Goal: Find specific page/section: Find specific page/section

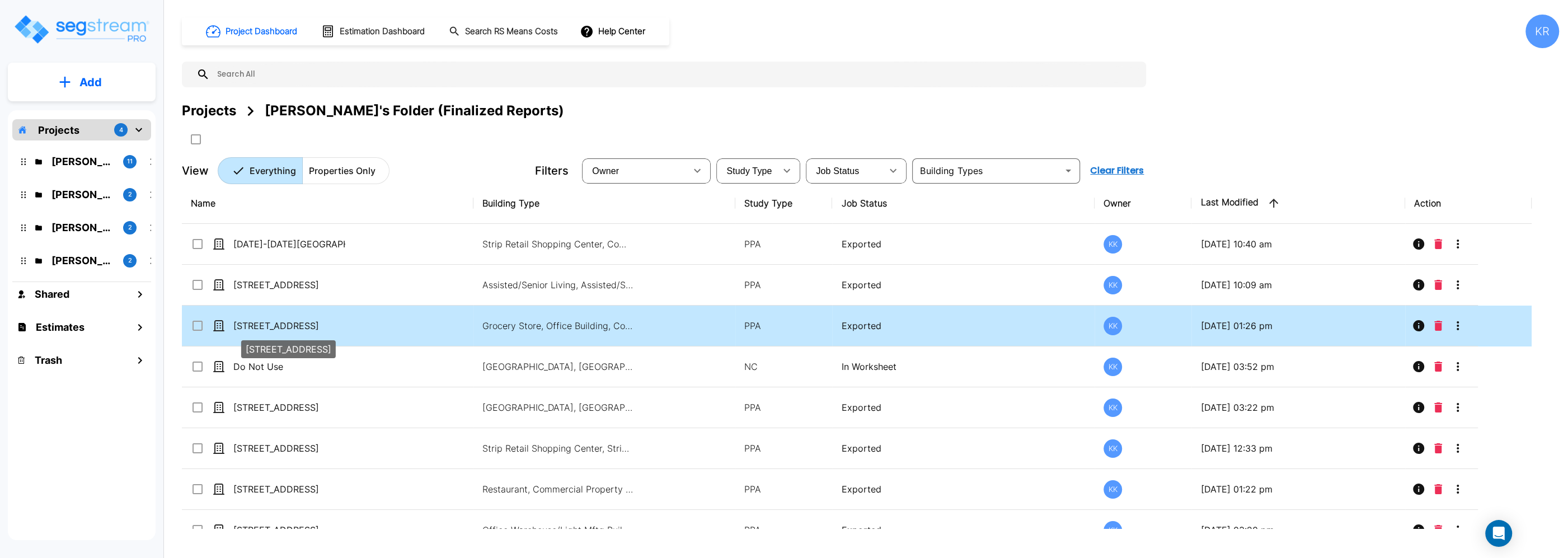
click at [289, 322] on p "[STREET_ADDRESS]" at bounding box center [288, 326] width 112 height 14
checkbox input "false"
click at [289, 322] on p "[STREET_ADDRESS]" at bounding box center [288, 326] width 112 height 14
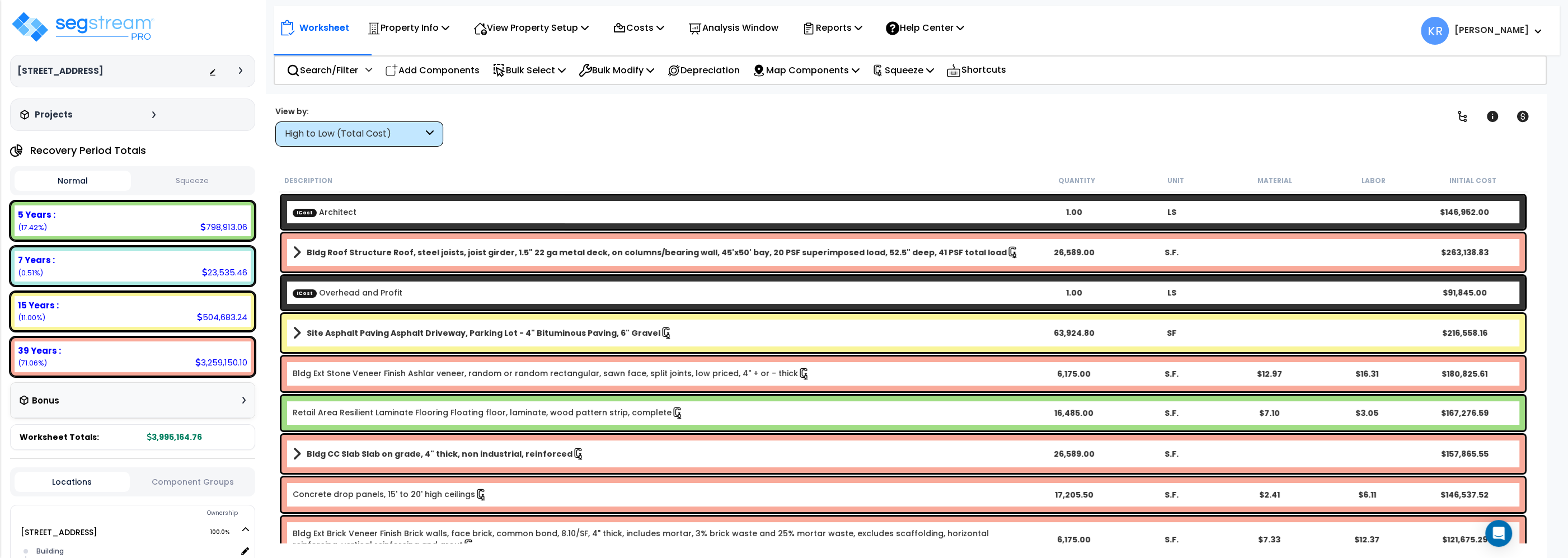
click at [336, 132] on div "High to Low (Total Cost)" at bounding box center [354, 133] width 138 height 13
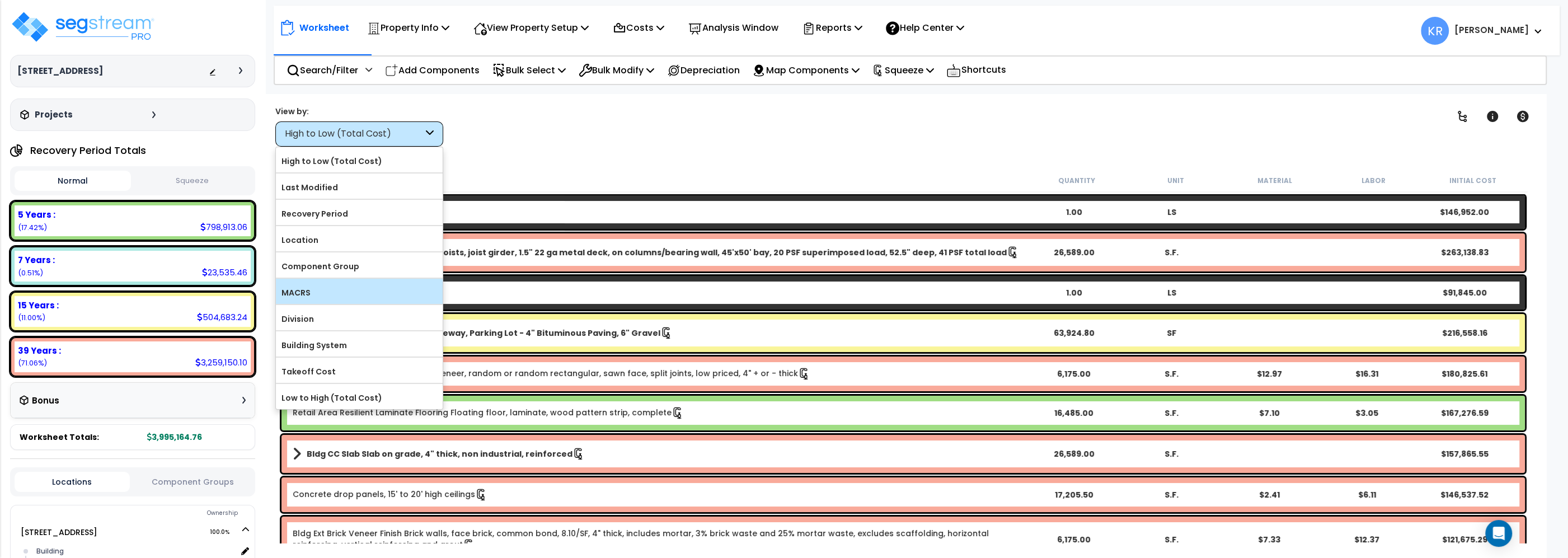
click at [338, 289] on label "MACRS" at bounding box center [359, 292] width 167 height 17
click at [0, 0] on input "MACRS" at bounding box center [0, 0] width 0 height 0
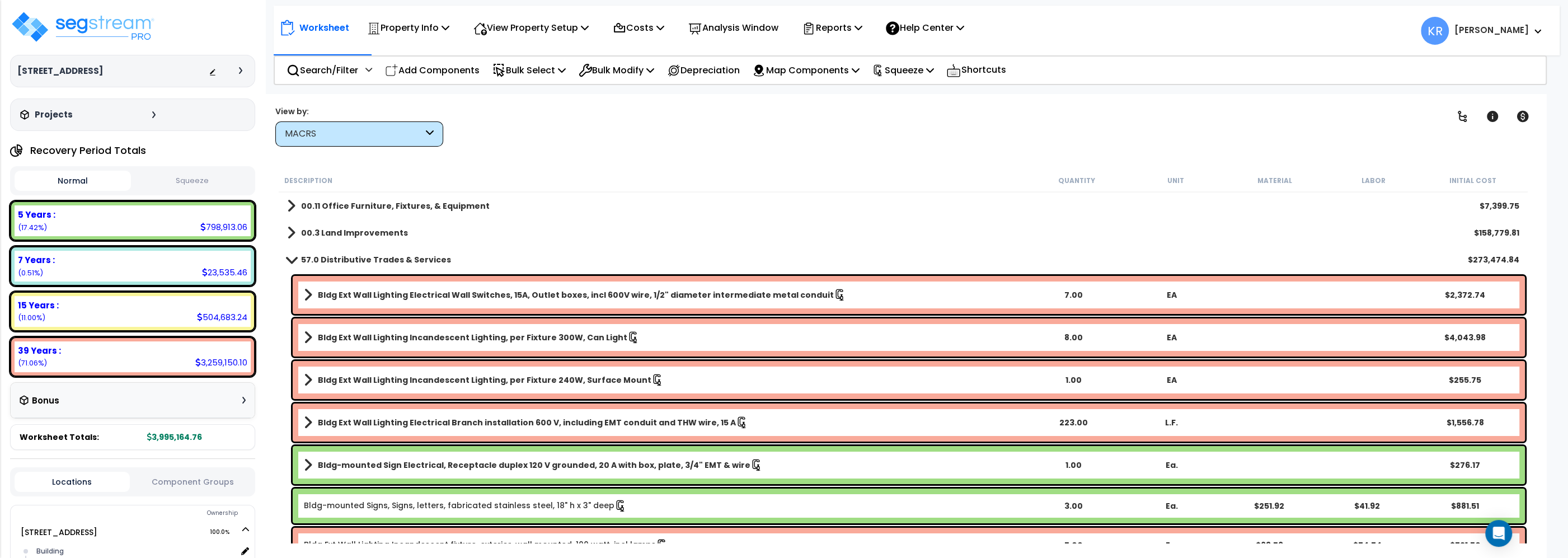
click at [323, 127] on div "MACRS" at bounding box center [359, 134] width 168 height 26
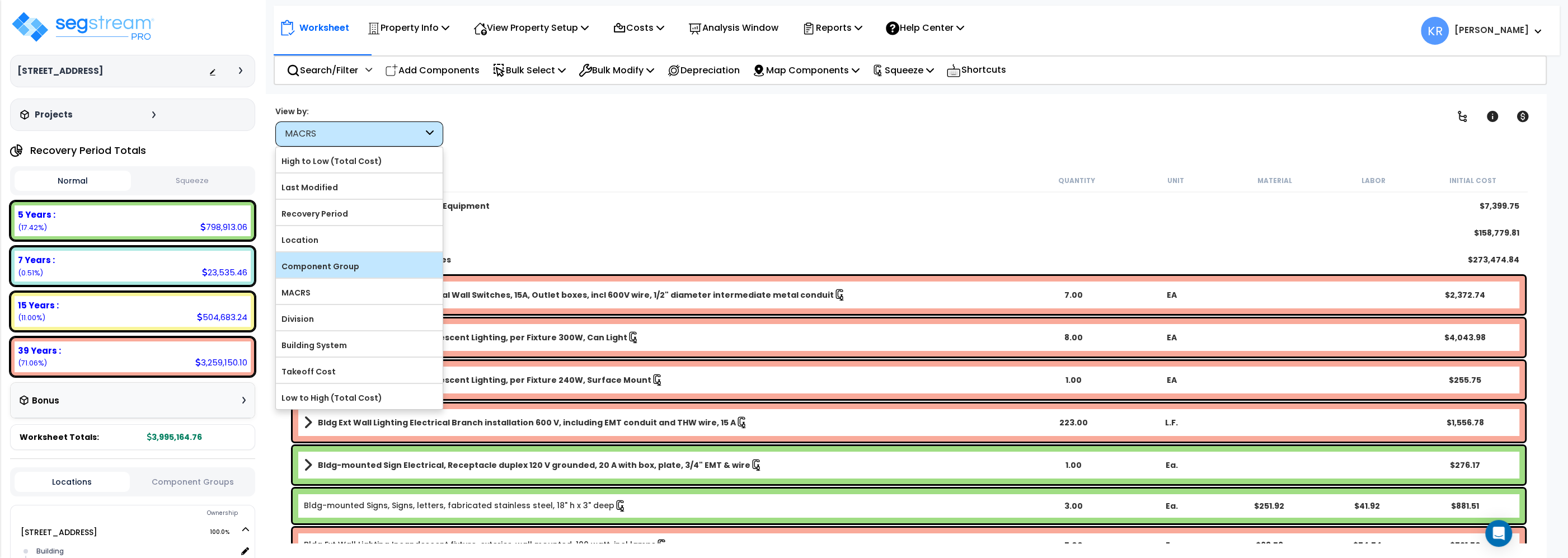
click at [301, 264] on label "Component Group" at bounding box center [359, 266] width 167 height 17
click at [0, 0] on input "Component Group" at bounding box center [0, 0] width 0 height 0
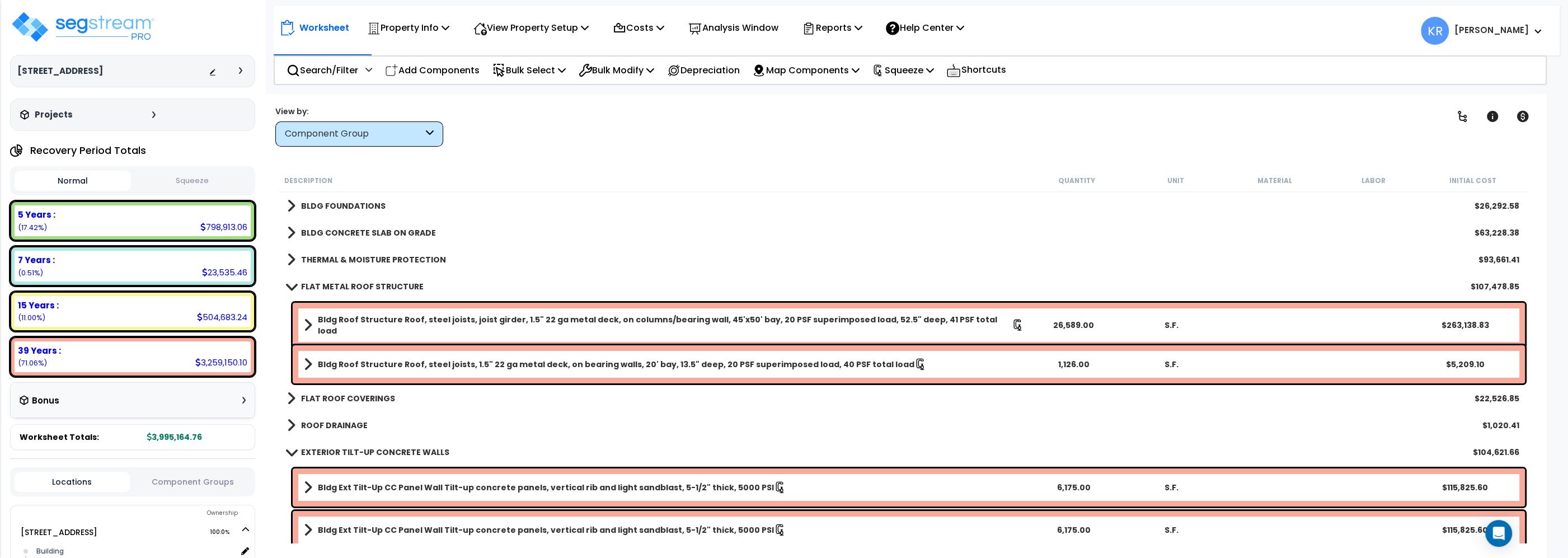
click at [305, 203] on b "BLDG FOUNDATIONS" at bounding box center [343, 205] width 85 height 11
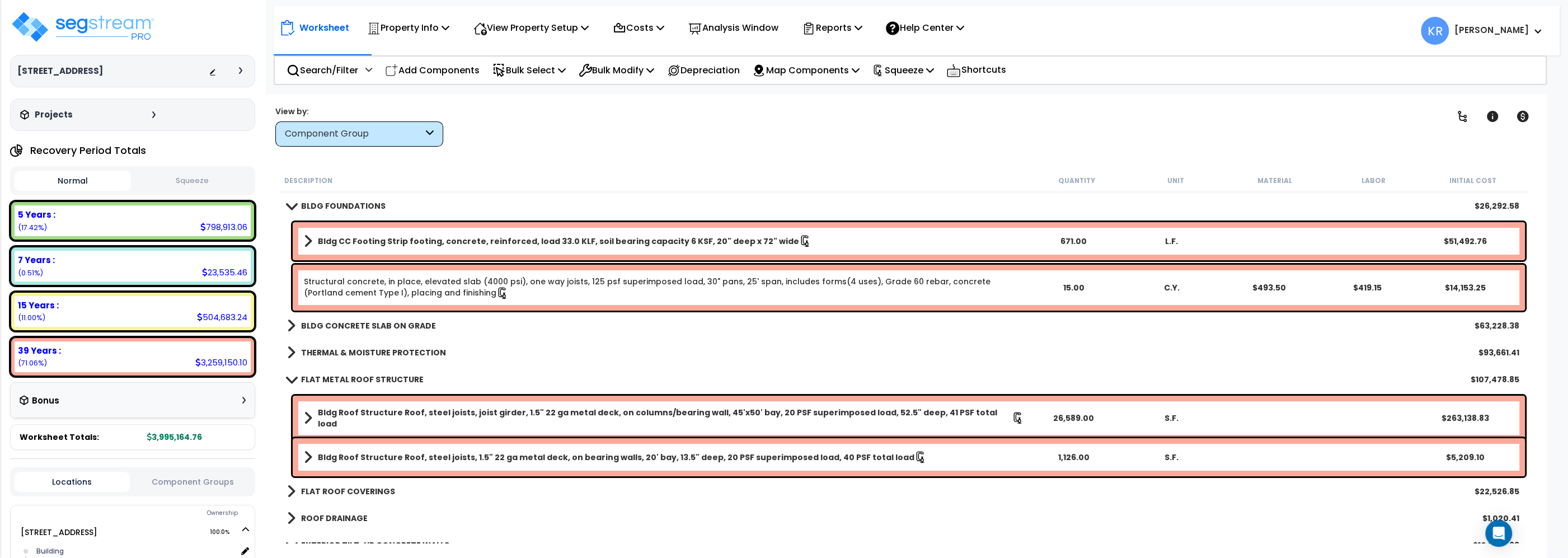
click at [318, 323] on b "BLDG CONCRETE SLAB ON GRADE" at bounding box center [368, 325] width 135 height 11
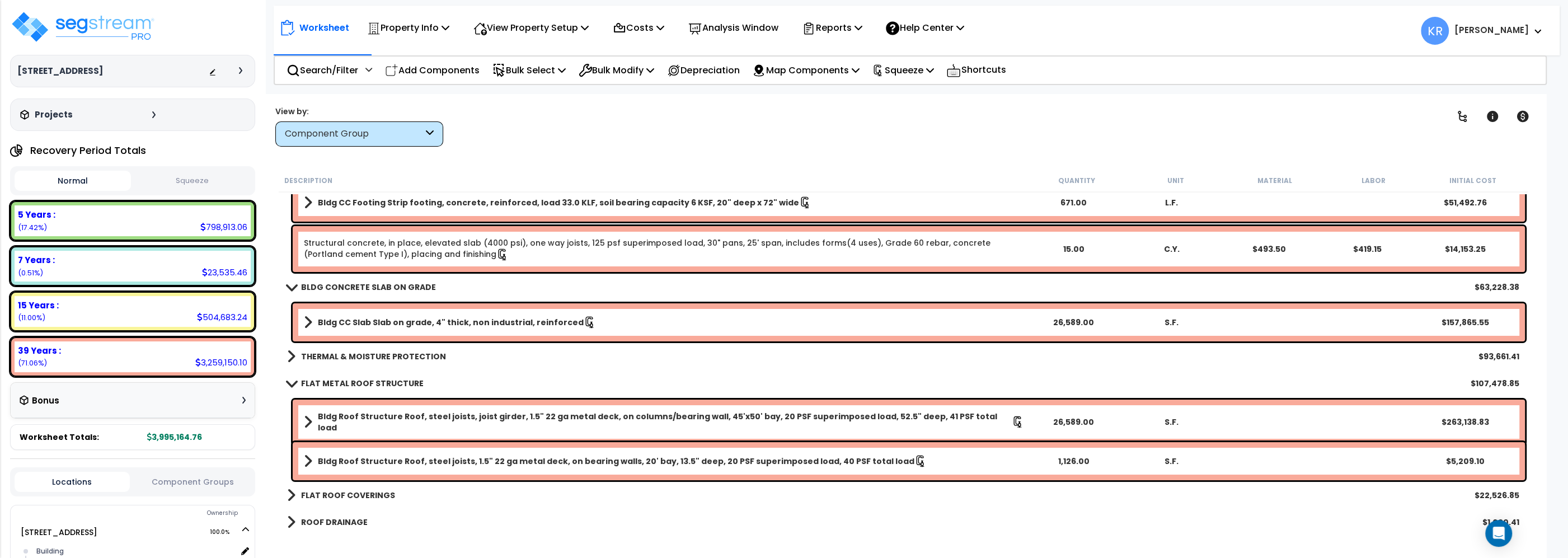
scroll to position [63, 0]
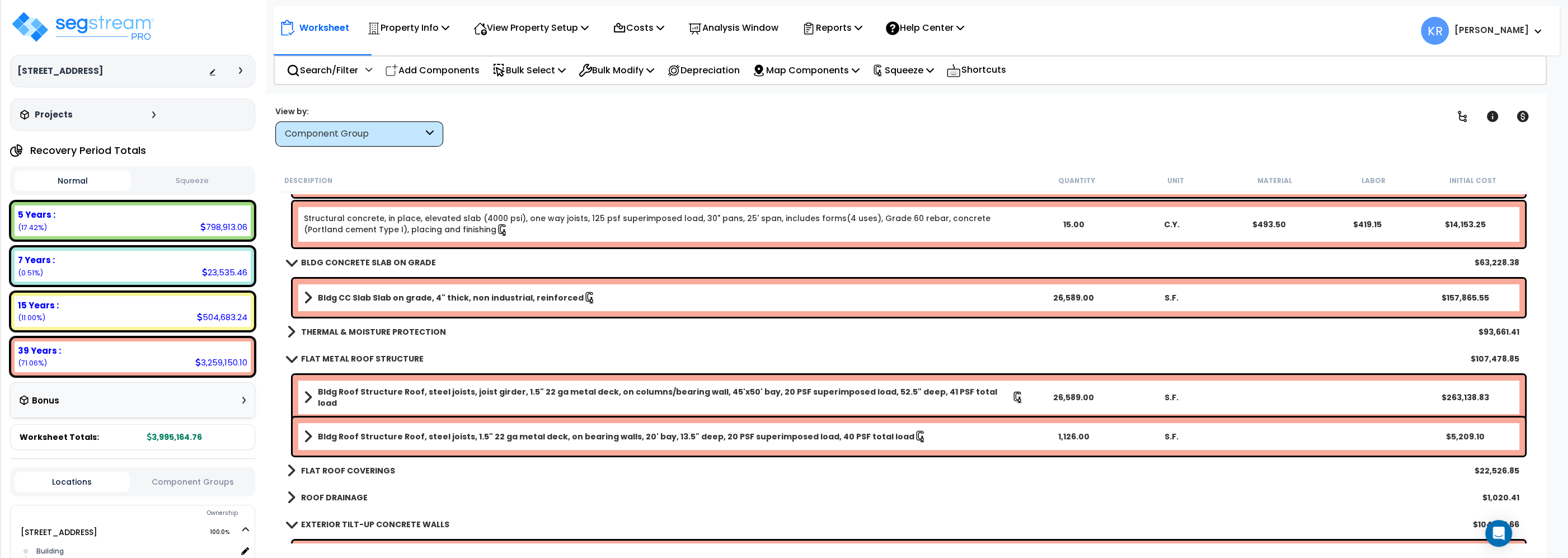
click at [318, 327] on b "THERMAL & MOISTURE PROTECTION" at bounding box center [373, 332] width 145 height 11
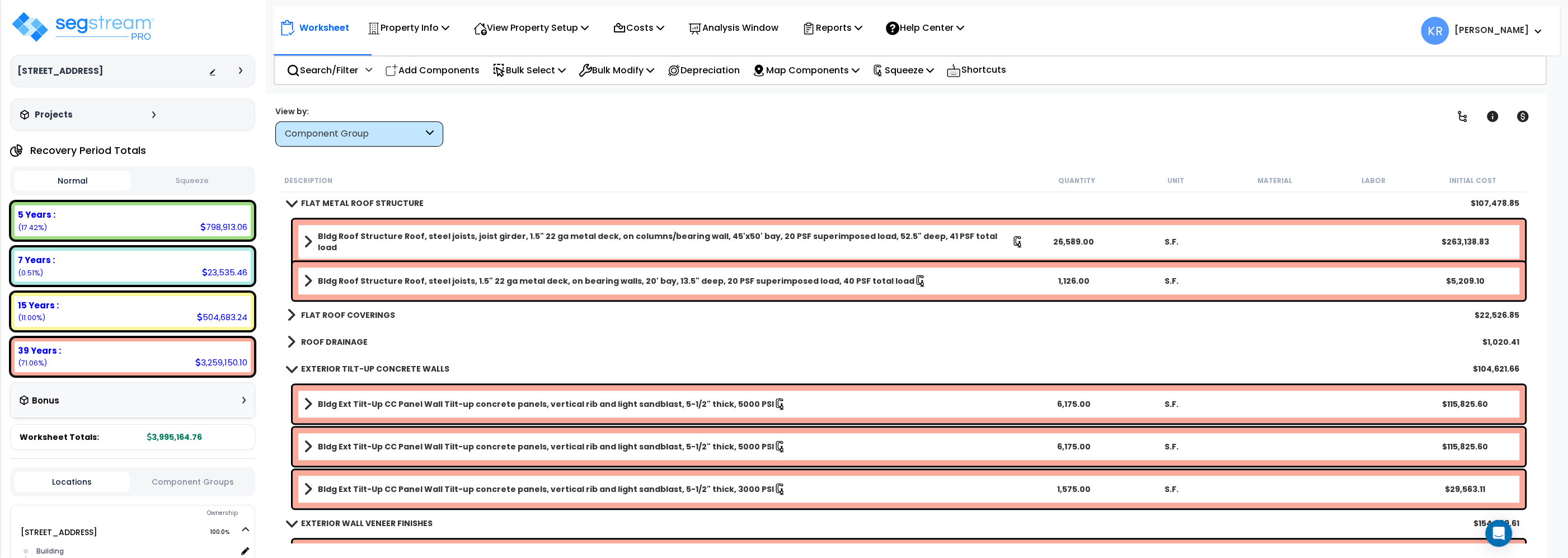
scroll to position [893, 0]
click at [320, 320] on link "FLAT ROOF COVERINGS" at bounding box center [340, 315] width 108 height 16
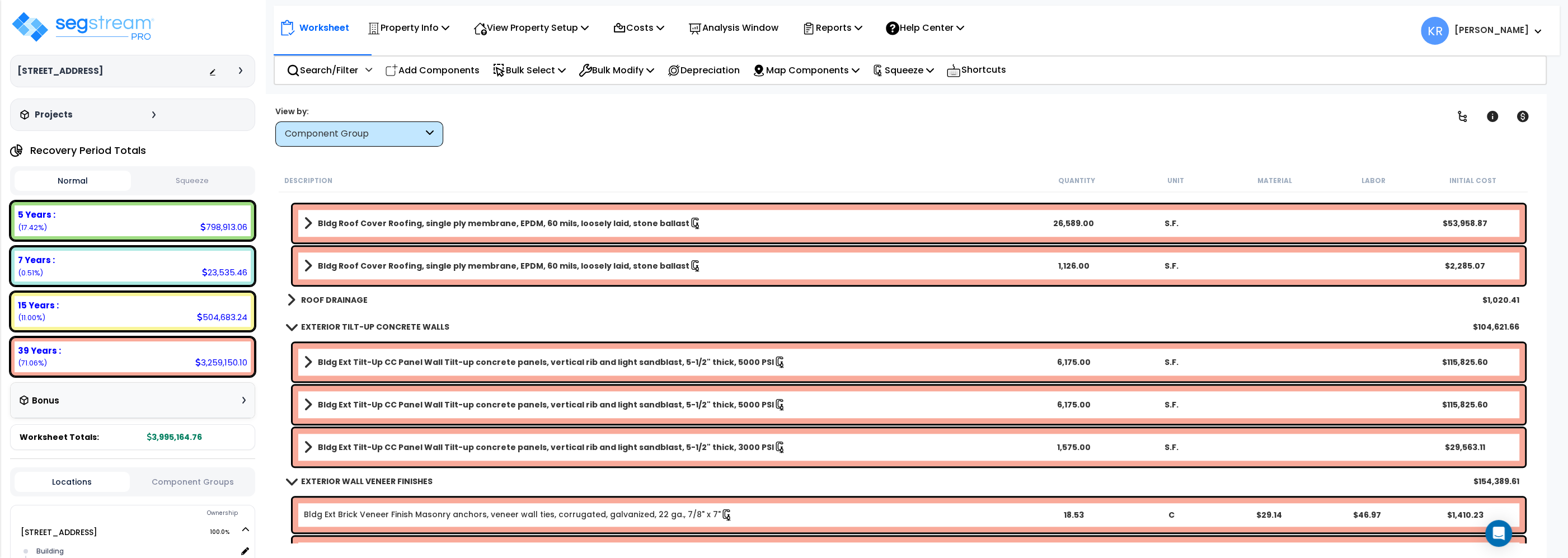
scroll to position [1020, 0]
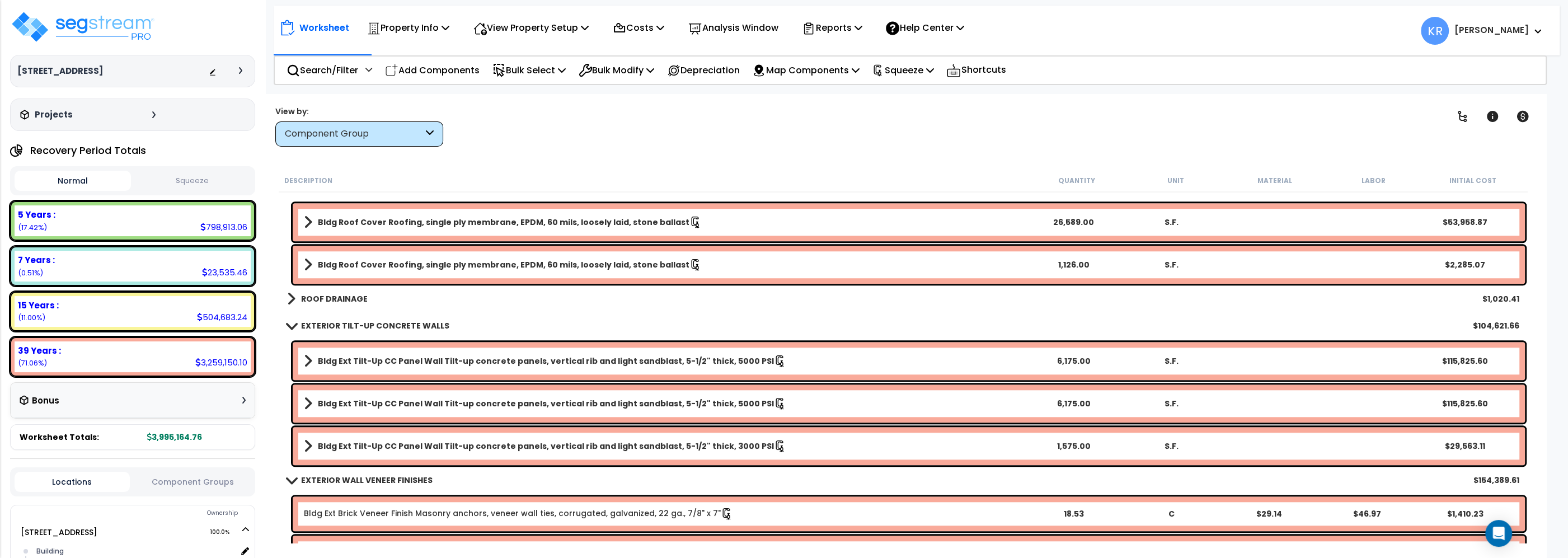
click at [325, 298] on b "ROOF DRAINAGE" at bounding box center [334, 298] width 66 height 11
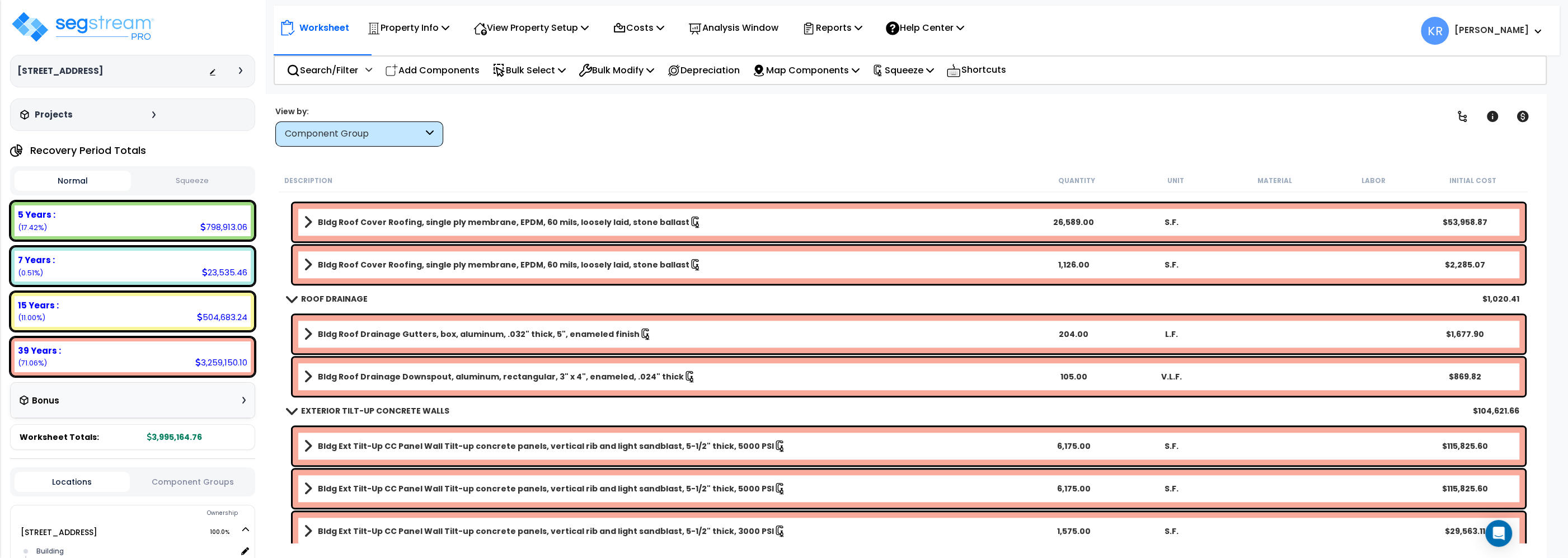
click at [325, 298] on b "ROOF DRAINAGE" at bounding box center [334, 298] width 66 height 11
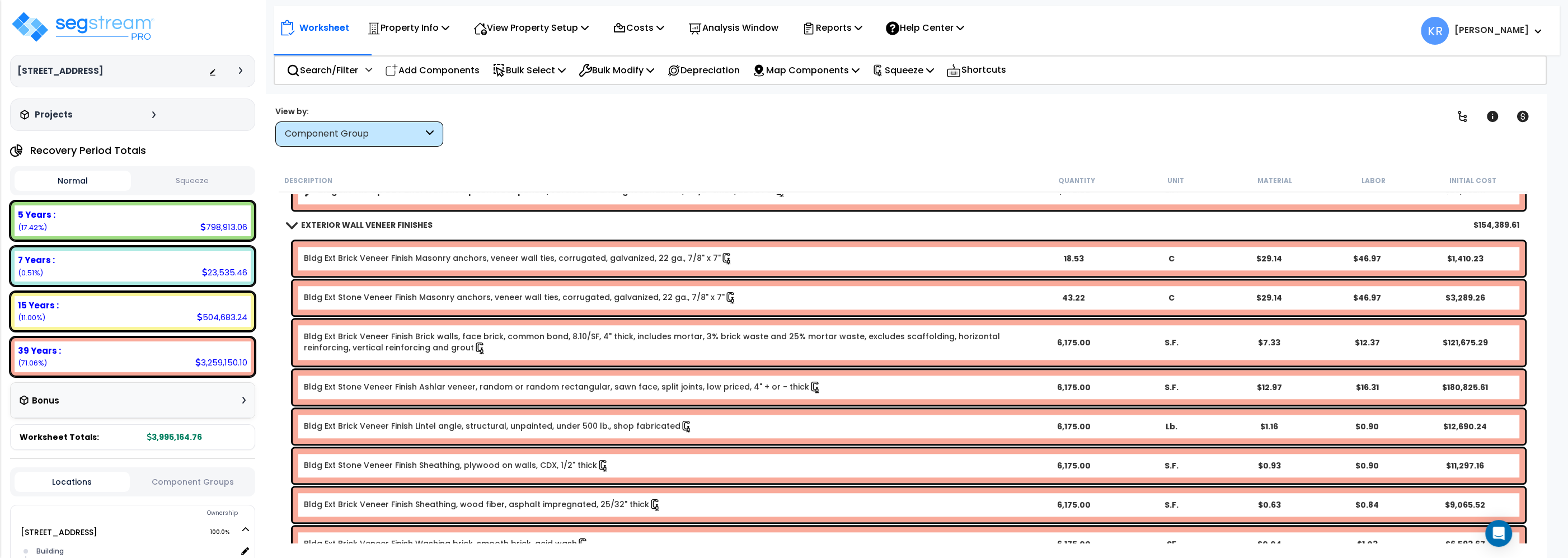
scroll to position [1339, 0]
